Goal: Learn about a topic

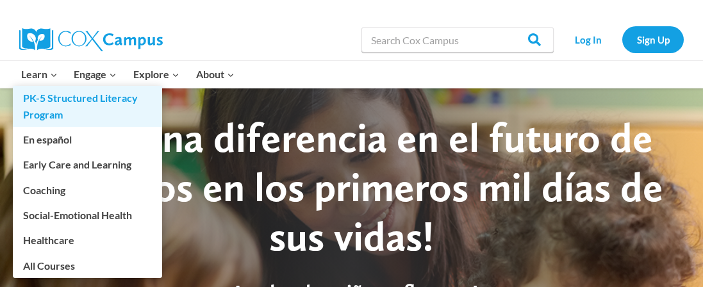
click at [63, 101] on link "PK-5 Structured Literacy Program" at bounding box center [87, 106] width 149 height 41
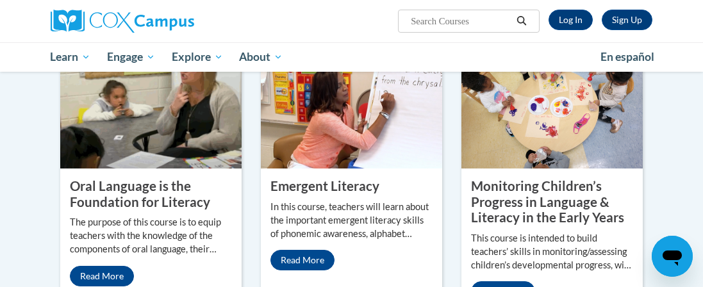
scroll to position [553, 0]
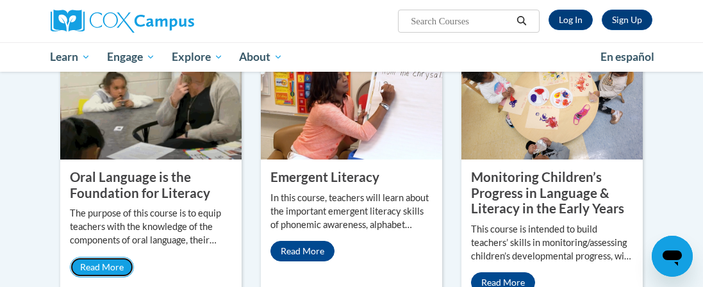
drag, startPoint x: 98, startPoint y: 267, endPoint x: 152, endPoint y: 226, distance: 68.1
click at [98, 267] on link "Read More" at bounding box center [102, 267] width 64 height 21
click at [153, 105] on img at bounding box center [150, 95] width 181 height 128
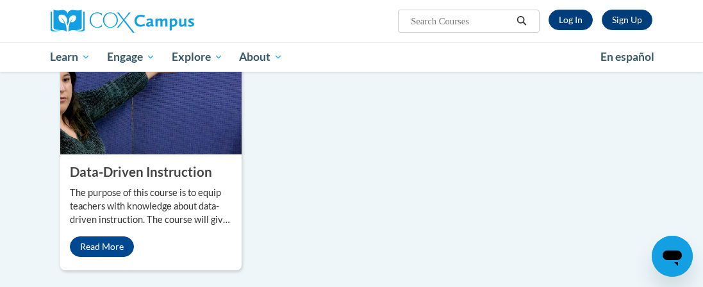
scroll to position [853, 0]
click at [141, 110] on img at bounding box center [150, 90] width 181 height 128
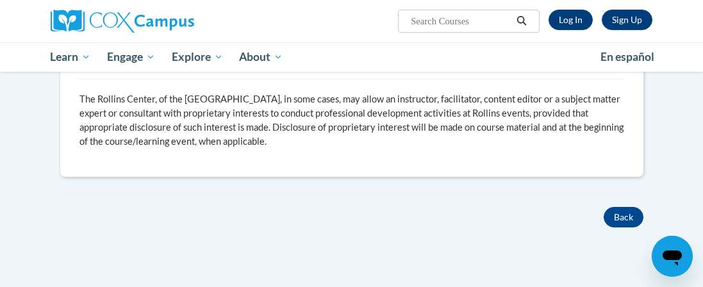
scroll to position [496, 0]
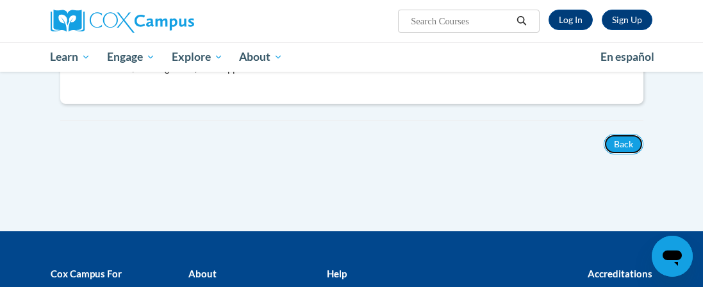
drag, startPoint x: 629, startPoint y: 144, endPoint x: 501, endPoint y: 142, distance: 128.2
click at [627, 144] on button "Back" at bounding box center [624, 144] width 40 height 21
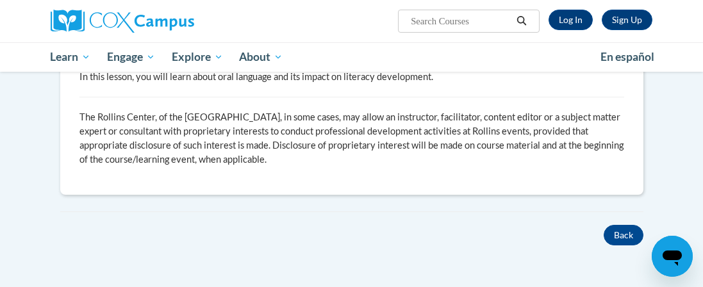
scroll to position [404, 0]
drag, startPoint x: 629, startPoint y: 236, endPoint x: 547, endPoint y: 219, distance: 83.1
click at [624, 234] on button "Back" at bounding box center [624, 236] width 40 height 21
